Goal: Navigation & Orientation: Go to known website

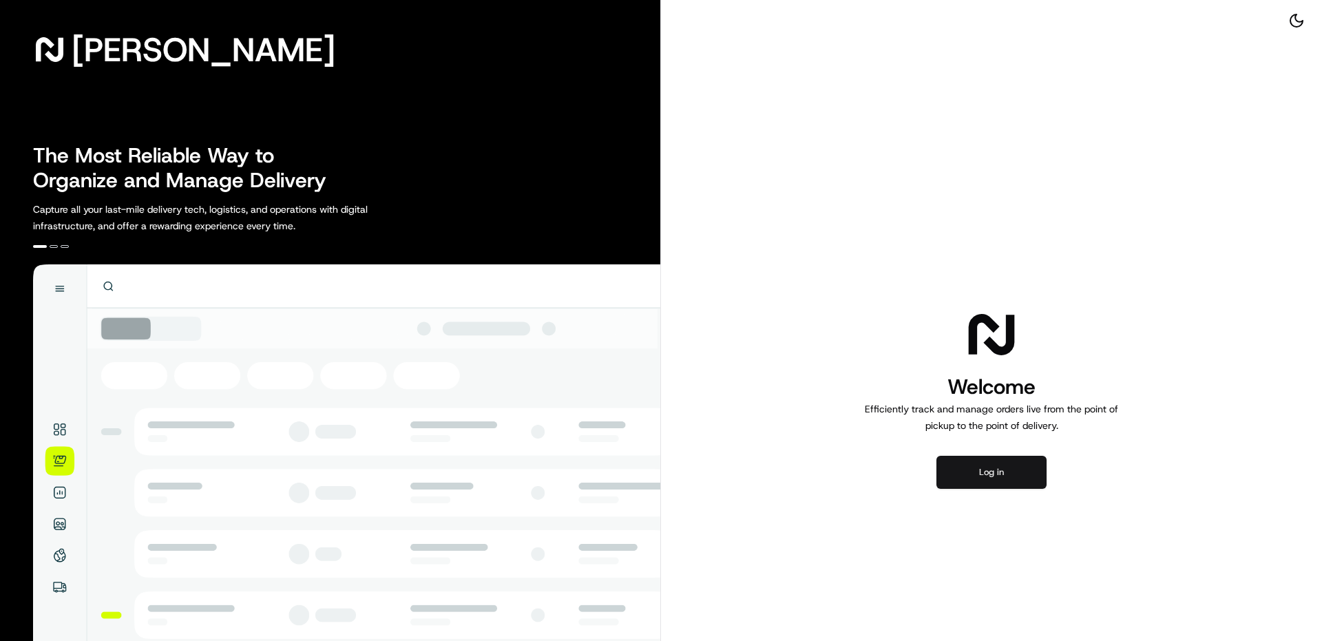
click at [953, 472] on button "Log in" at bounding box center [992, 472] width 110 height 33
